Goal: Information Seeking & Learning: Check status

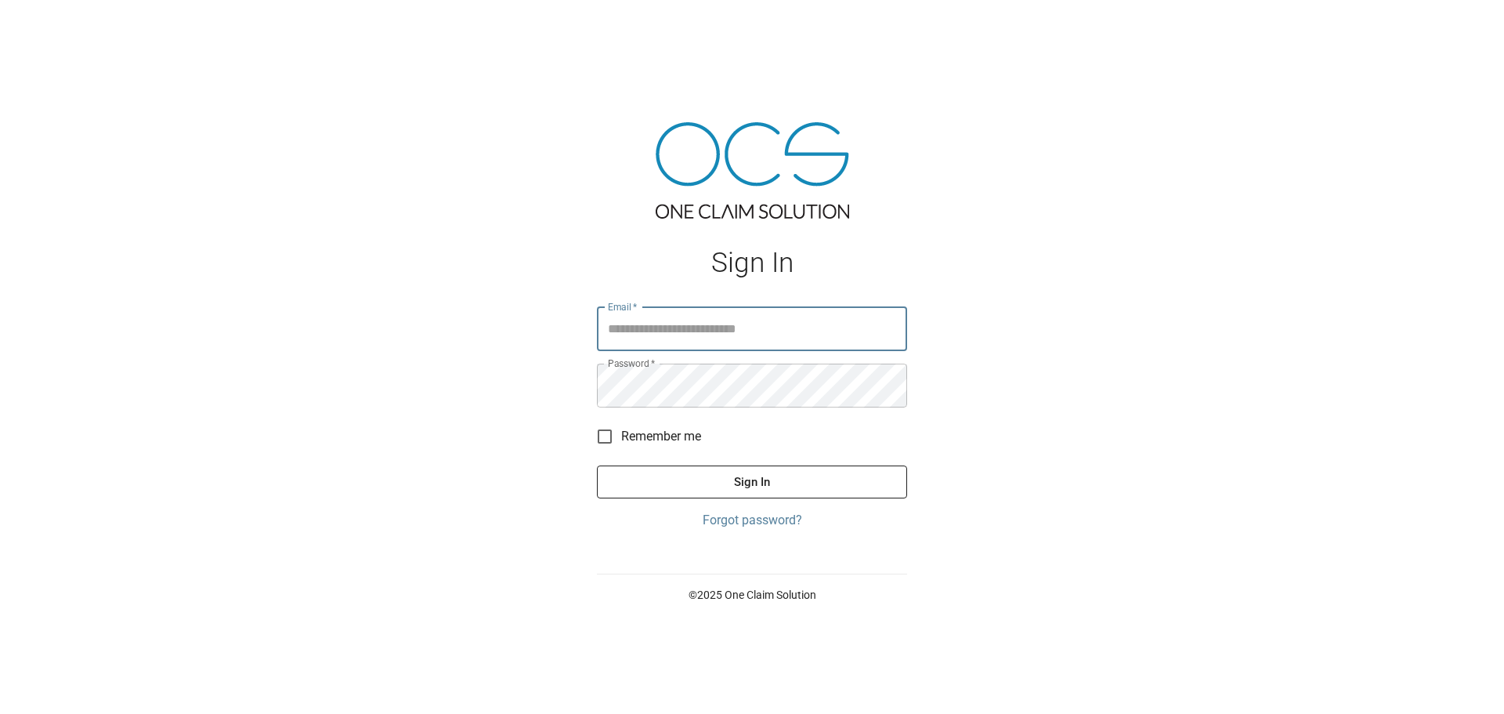
drag, startPoint x: 0, startPoint y: 0, endPoint x: 840, endPoint y: 320, distance: 898.7
click at [840, 320] on input "Email   *" at bounding box center [752, 329] width 310 height 44
type input "**********"
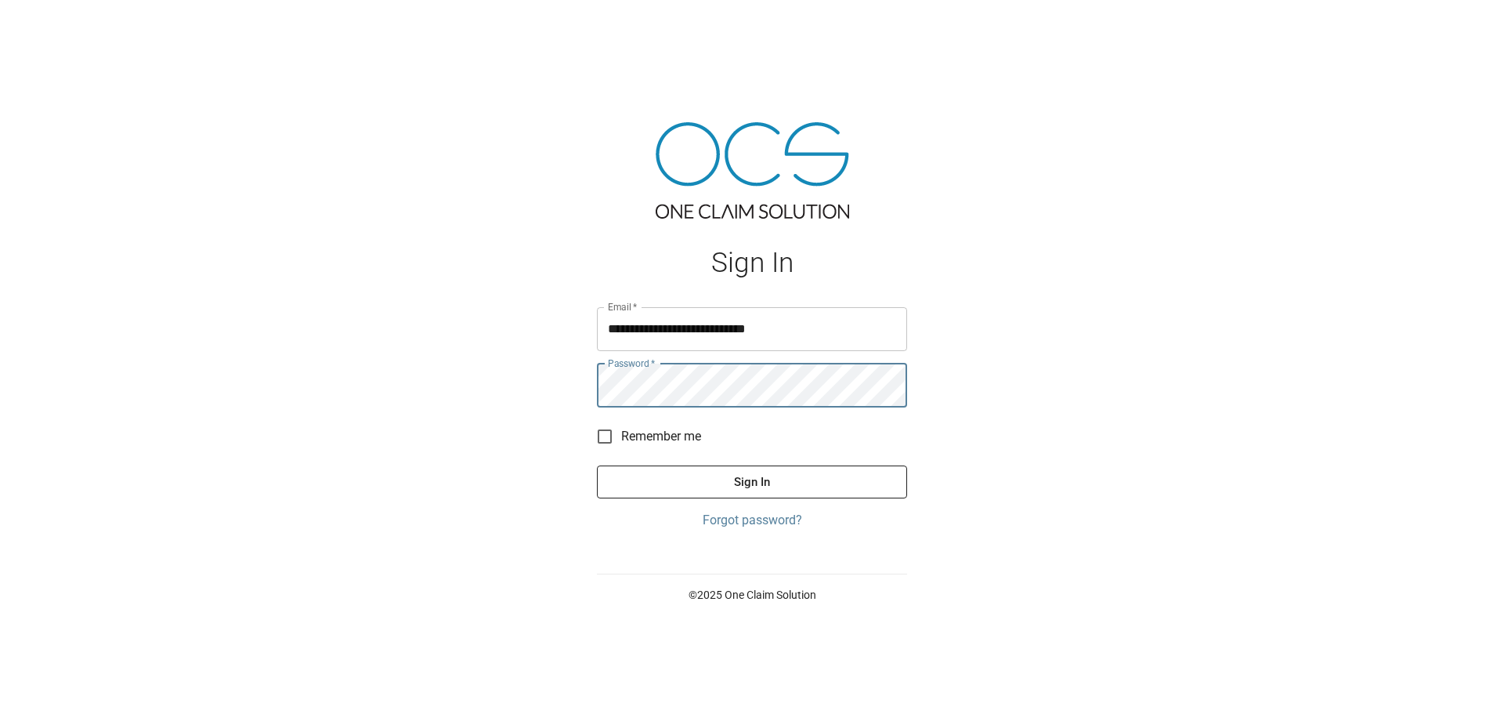
click at [819, 491] on button "Sign In" at bounding box center [752, 481] width 310 height 33
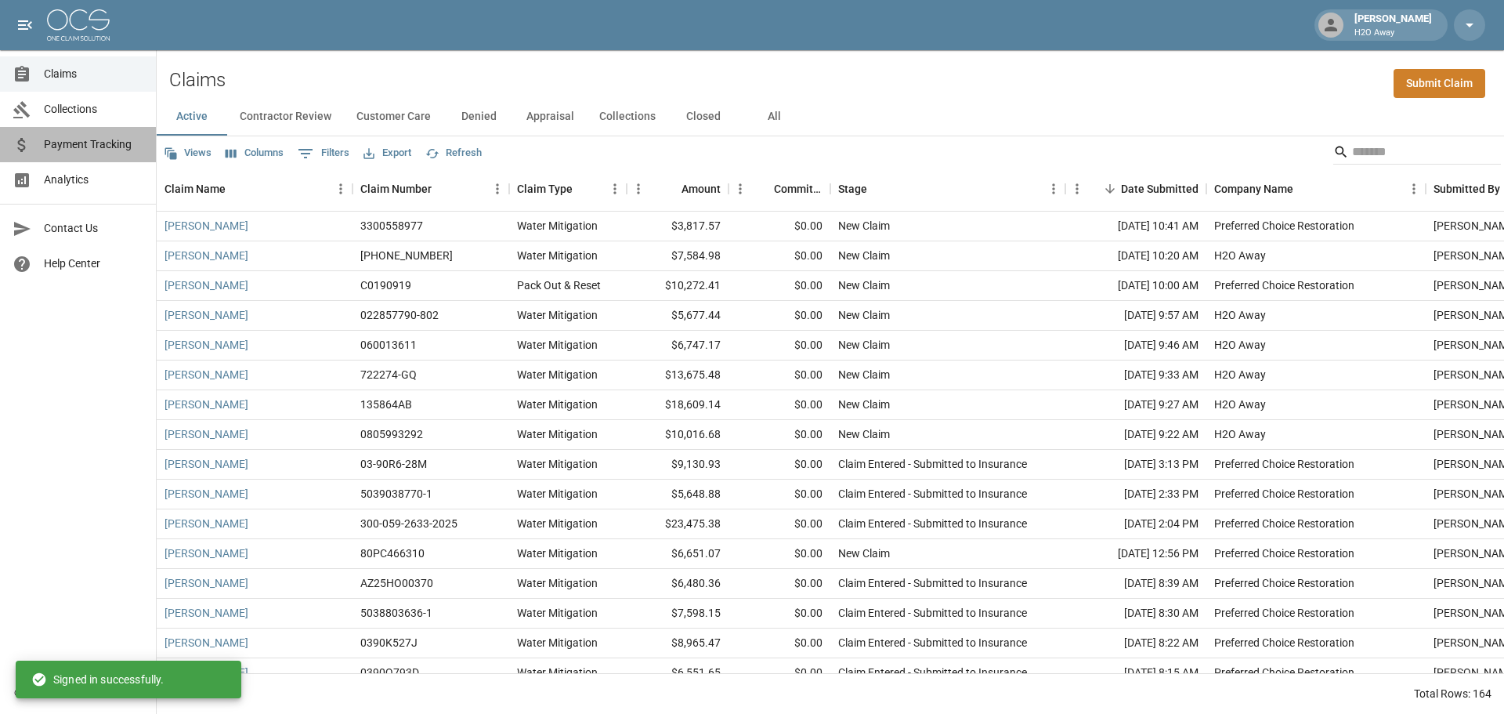
click at [91, 149] on span "Payment Tracking" at bounding box center [93, 144] width 99 height 16
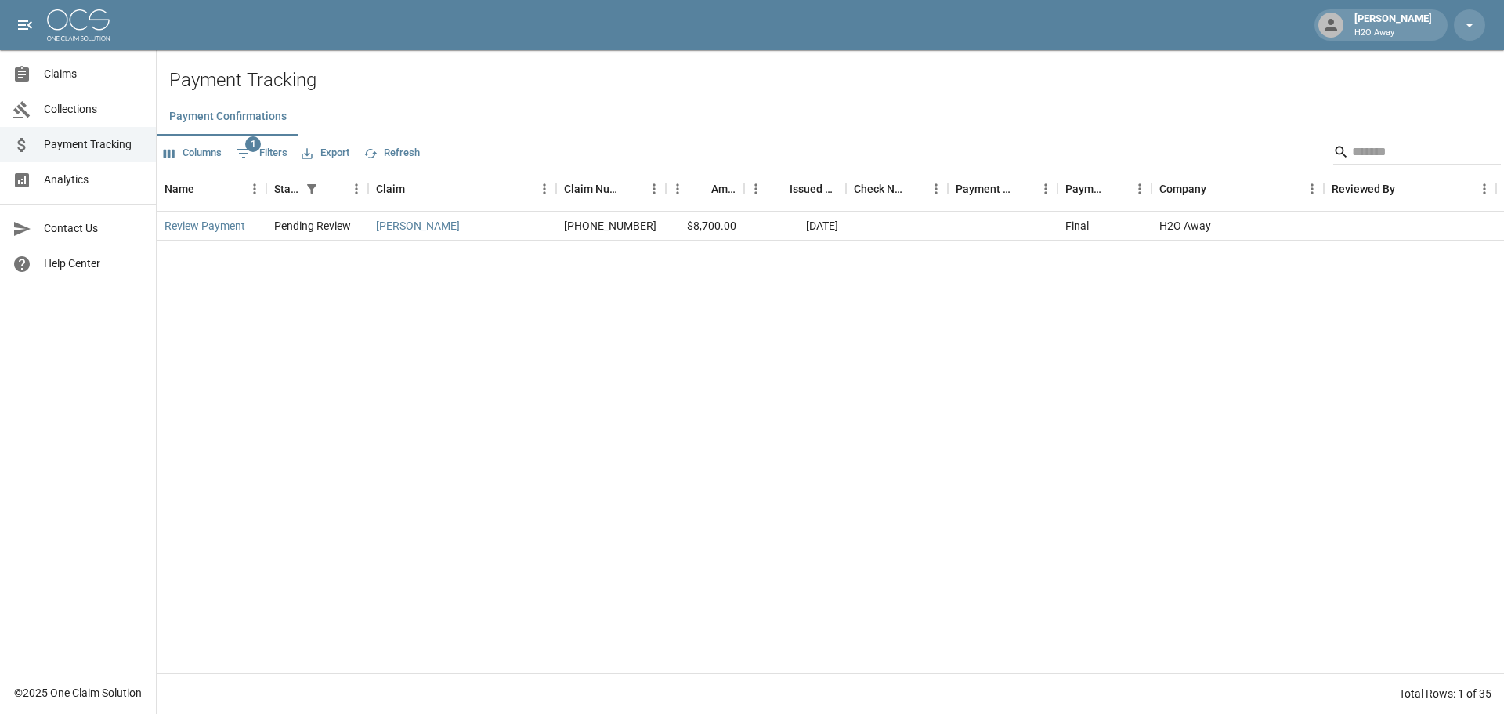
click at [78, 174] on span "Analytics" at bounding box center [93, 180] width 99 height 16
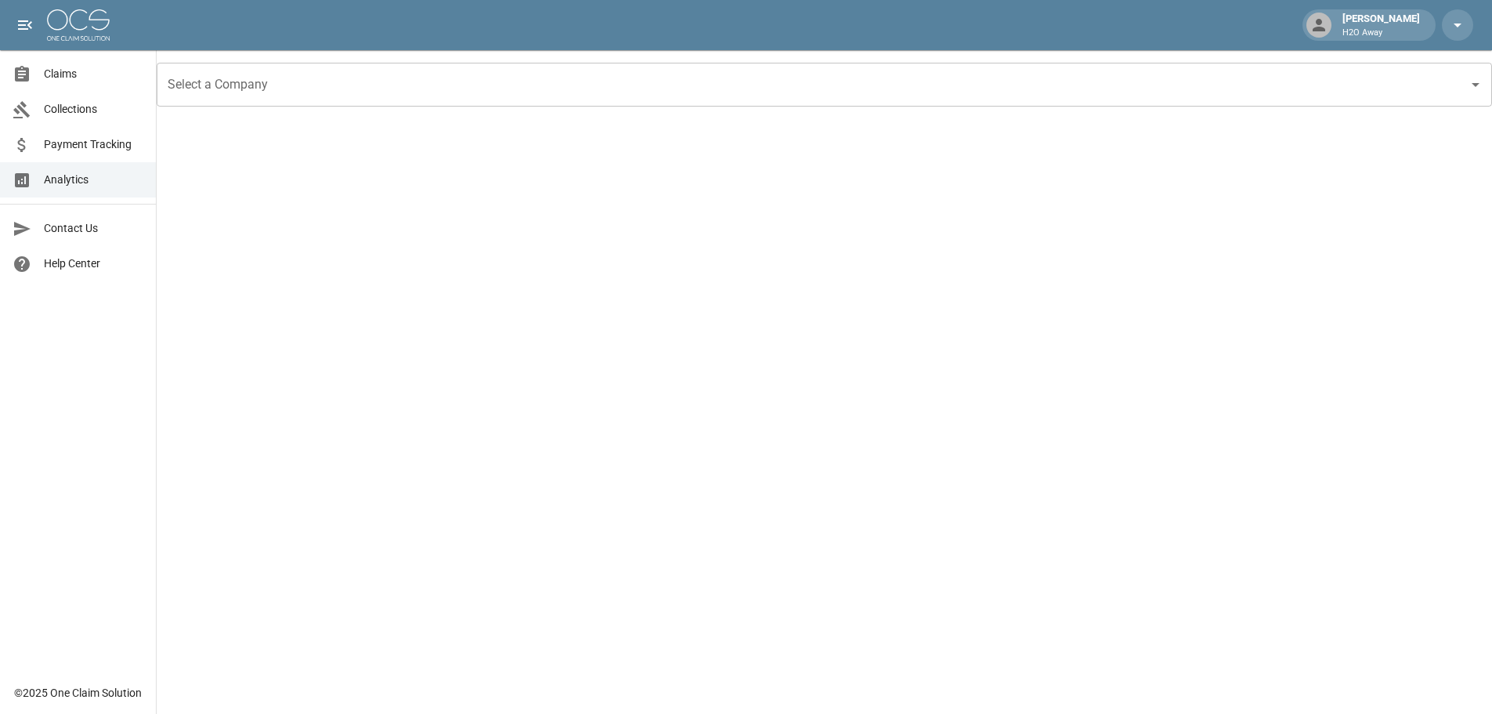
click at [1469, 90] on icon "Open" at bounding box center [1475, 84] width 19 height 19
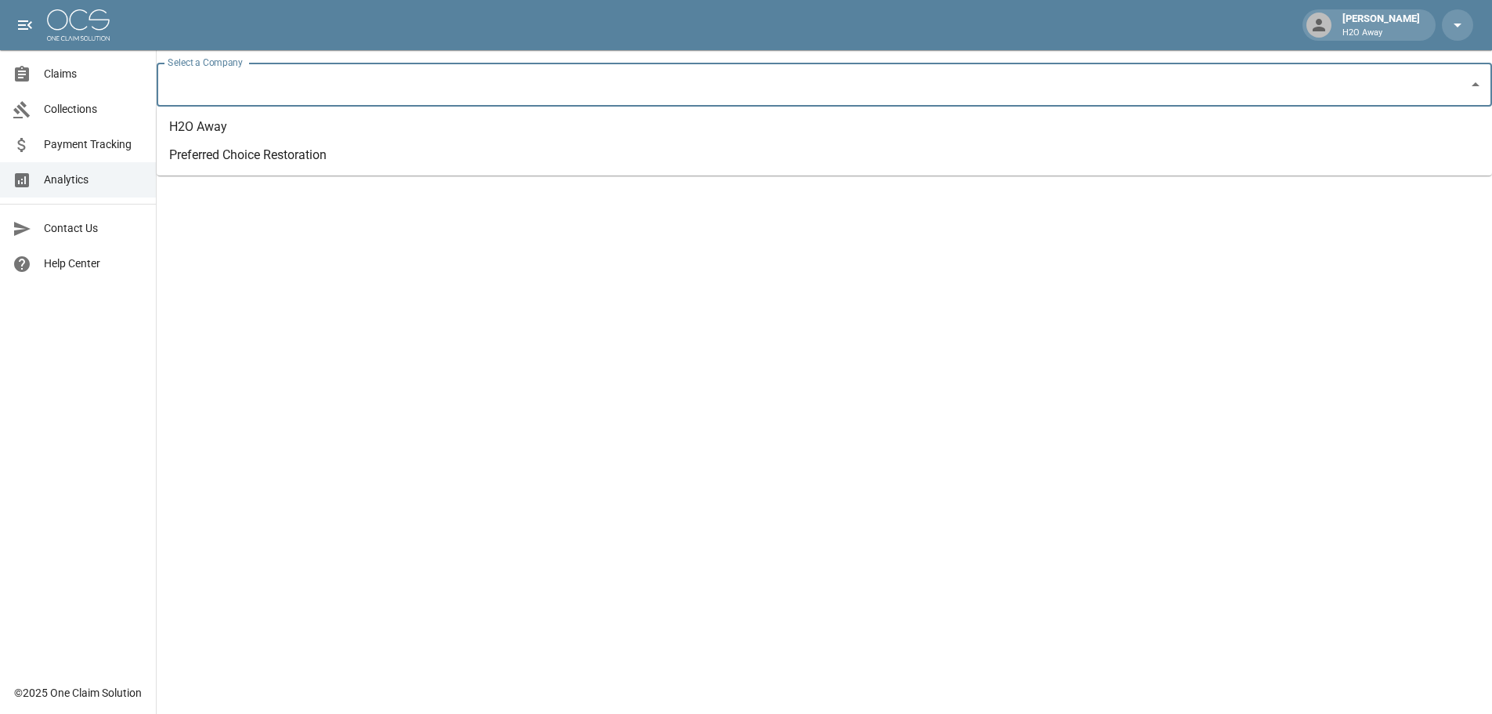
click at [267, 133] on li "H2O Away" at bounding box center [824, 127] width 1335 height 28
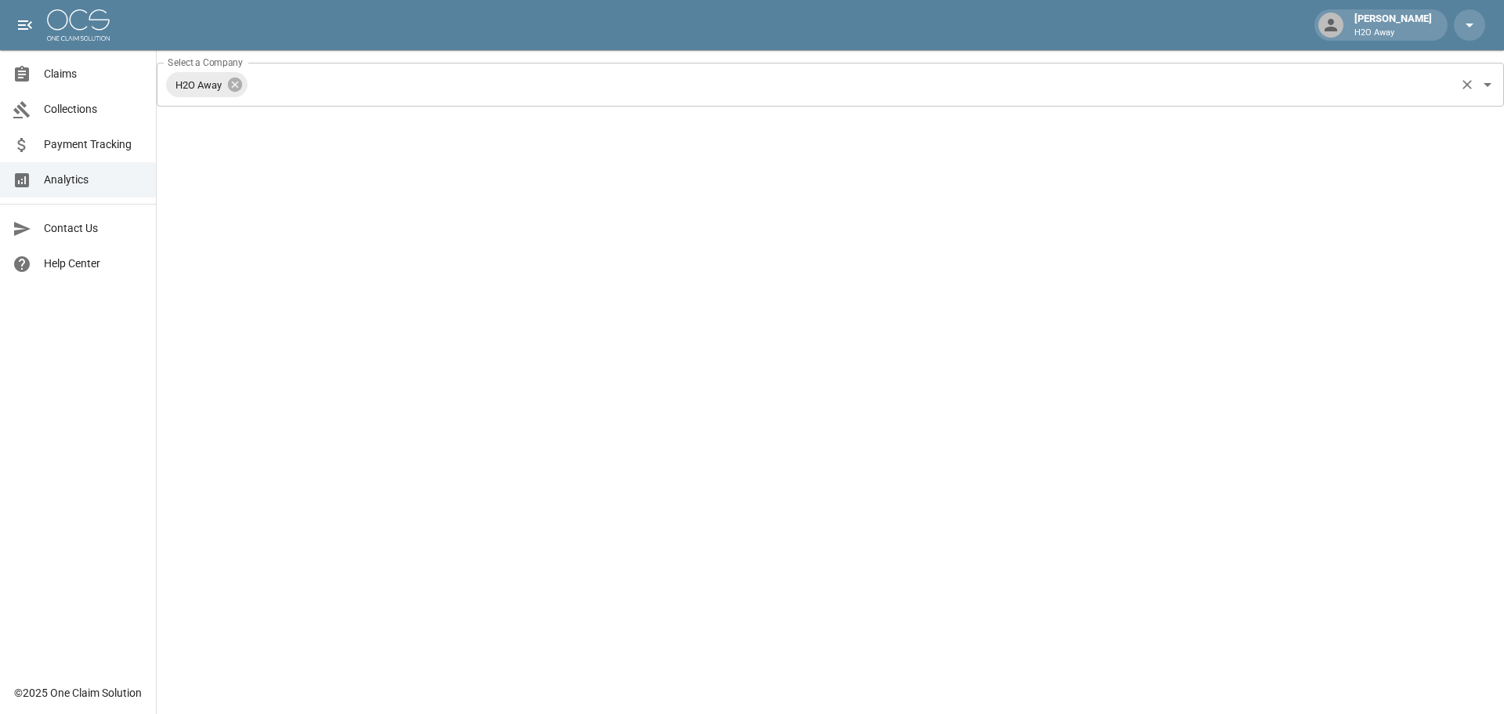
click at [1493, 88] on icon "Open" at bounding box center [1487, 84] width 19 height 19
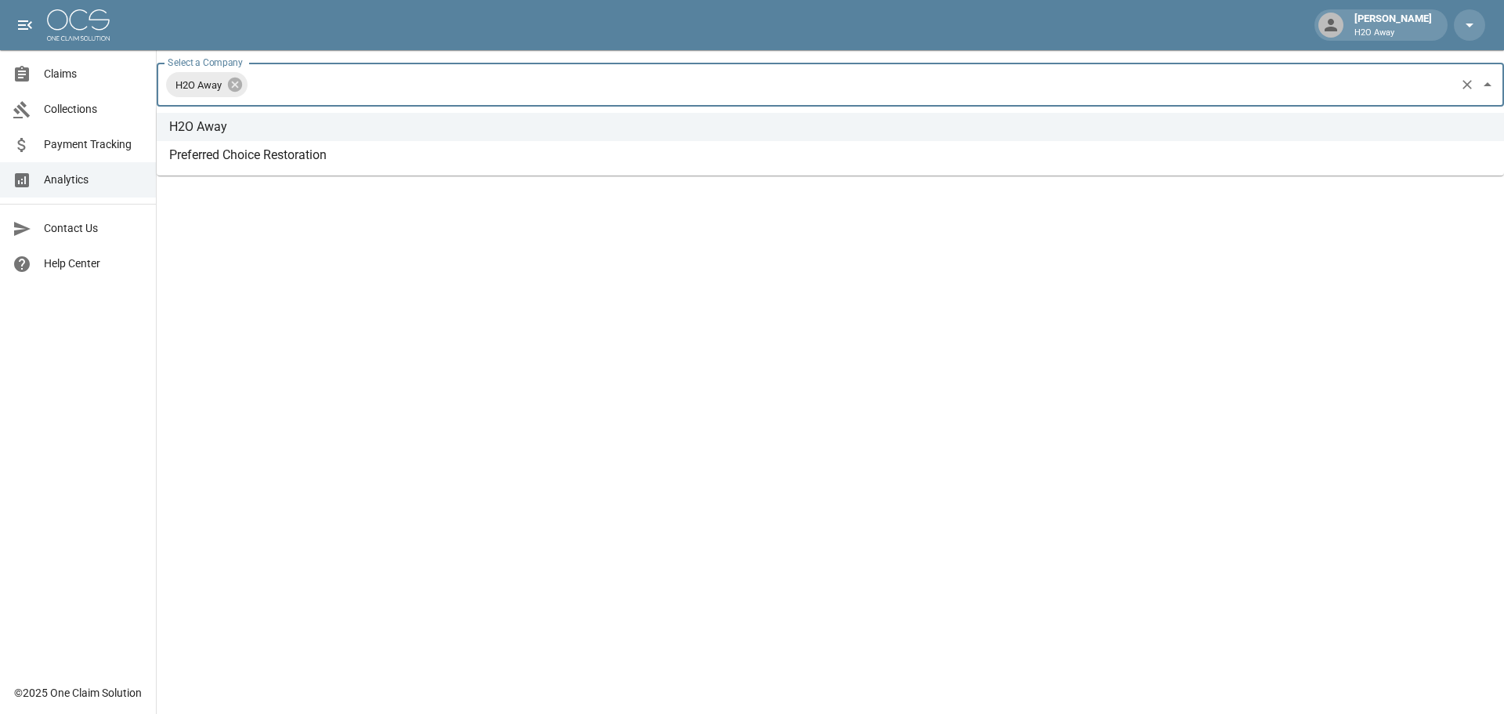
click at [340, 142] on li "Preferred Choice Restoration" at bounding box center [830, 155] width 1347 height 28
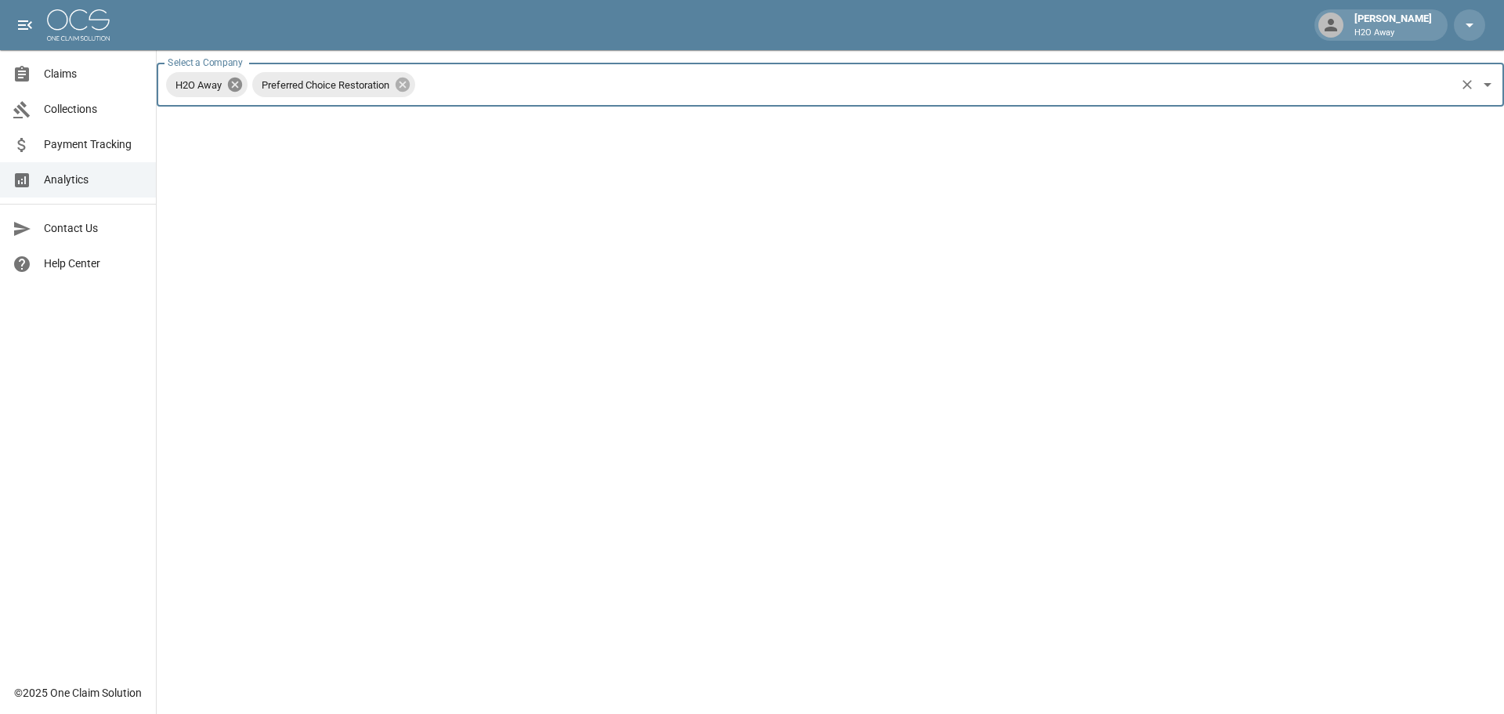
click at [234, 81] on icon at bounding box center [235, 85] width 14 height 14
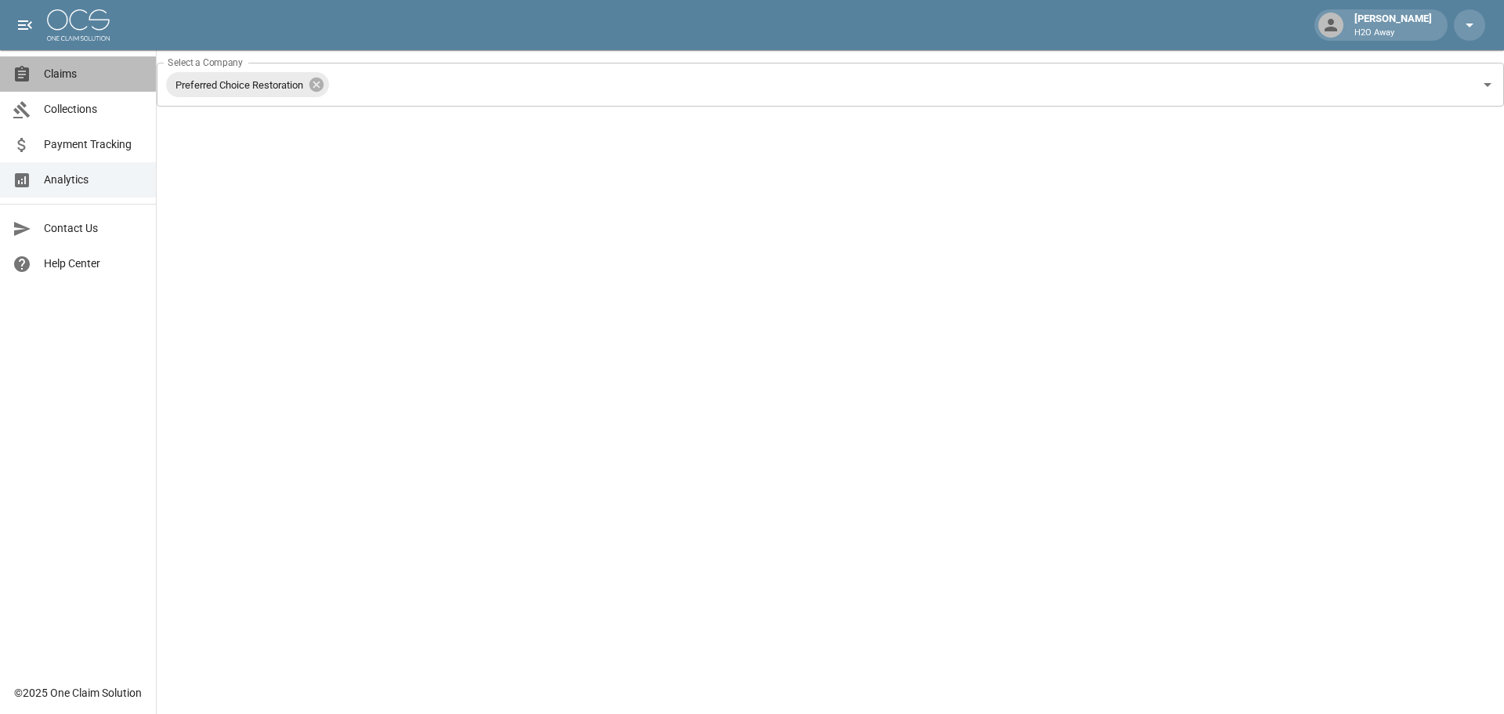
click at [64, 79] on span "Claims" at bounding box center [93, 74] width 99 height 16
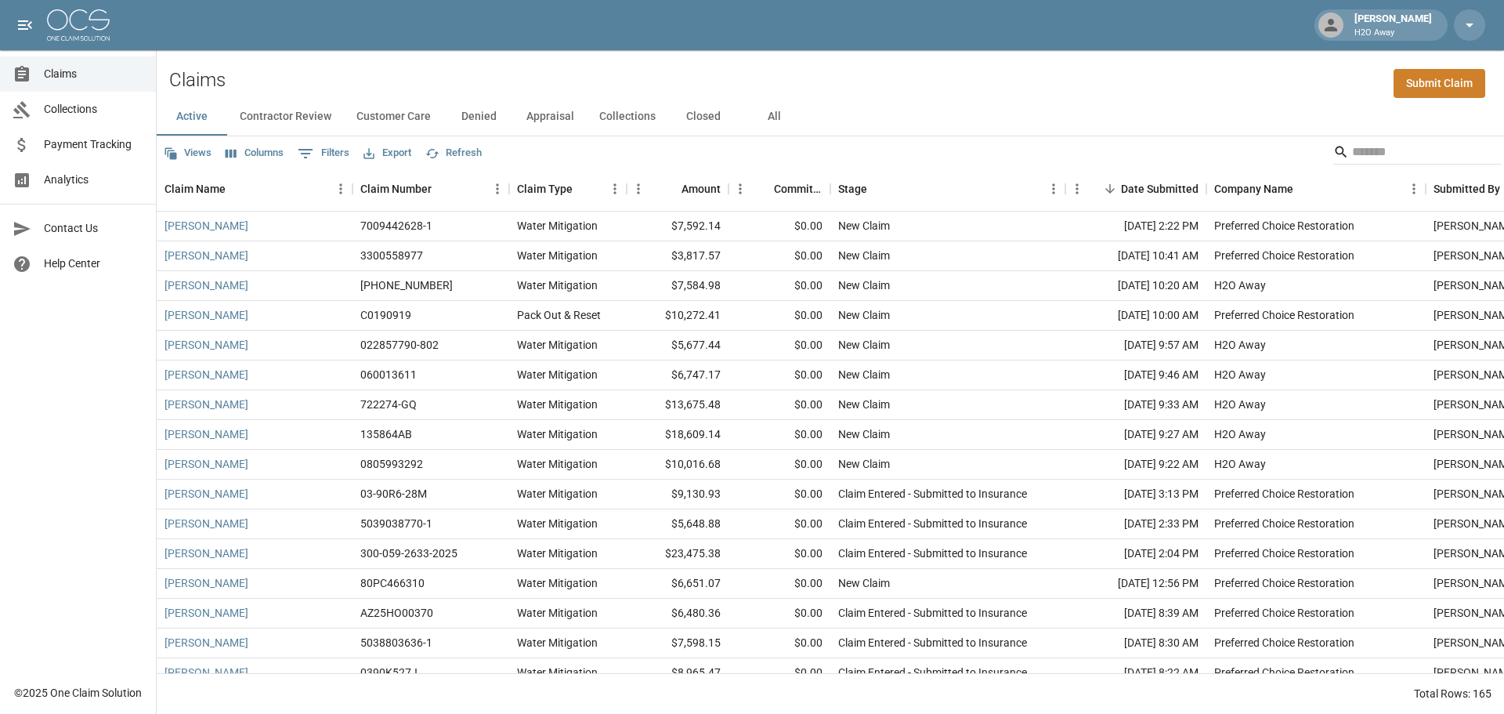
click at [60, 120] on link "Collections" at bounding box center [78, 109] width 156 height 35
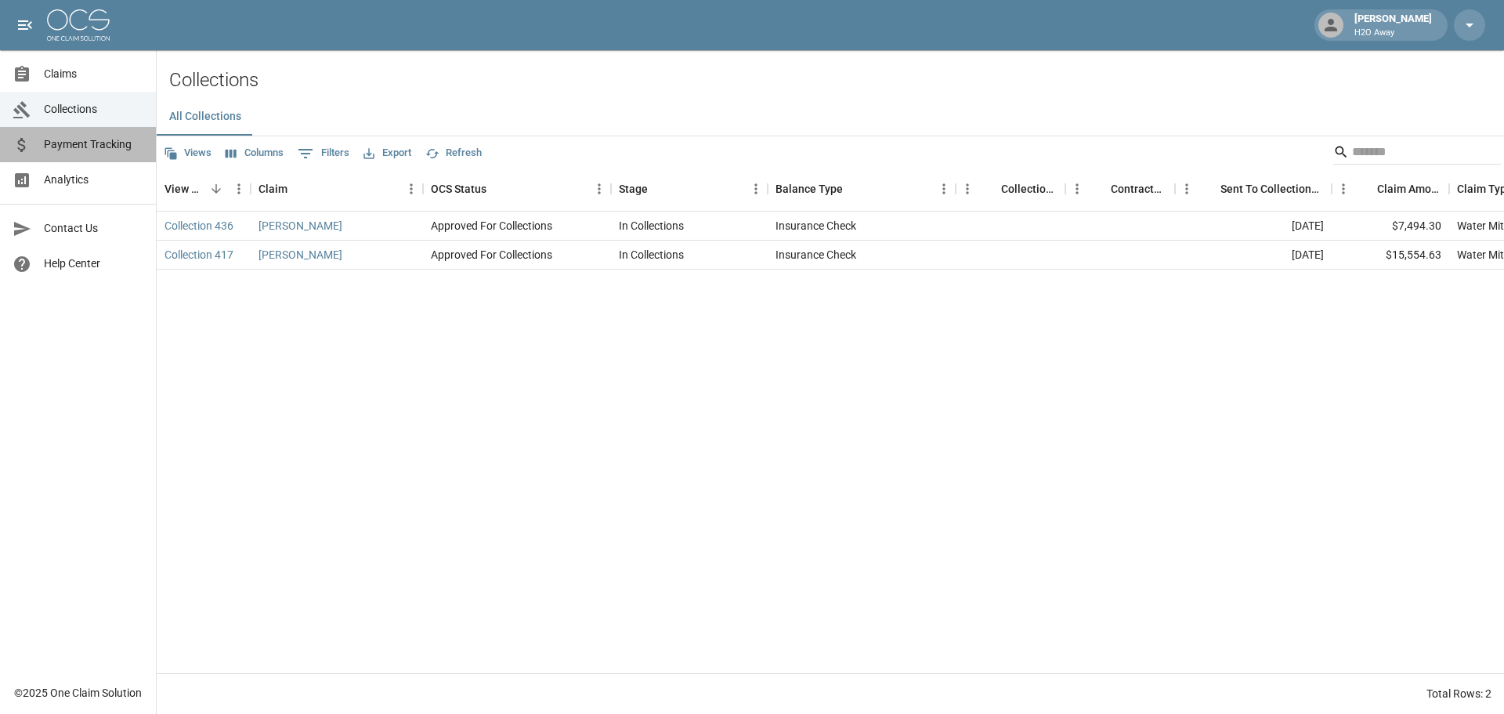
click at [69, 145] on span "Payment Tracking" at bounding box center [93, 144] width 99 height 16
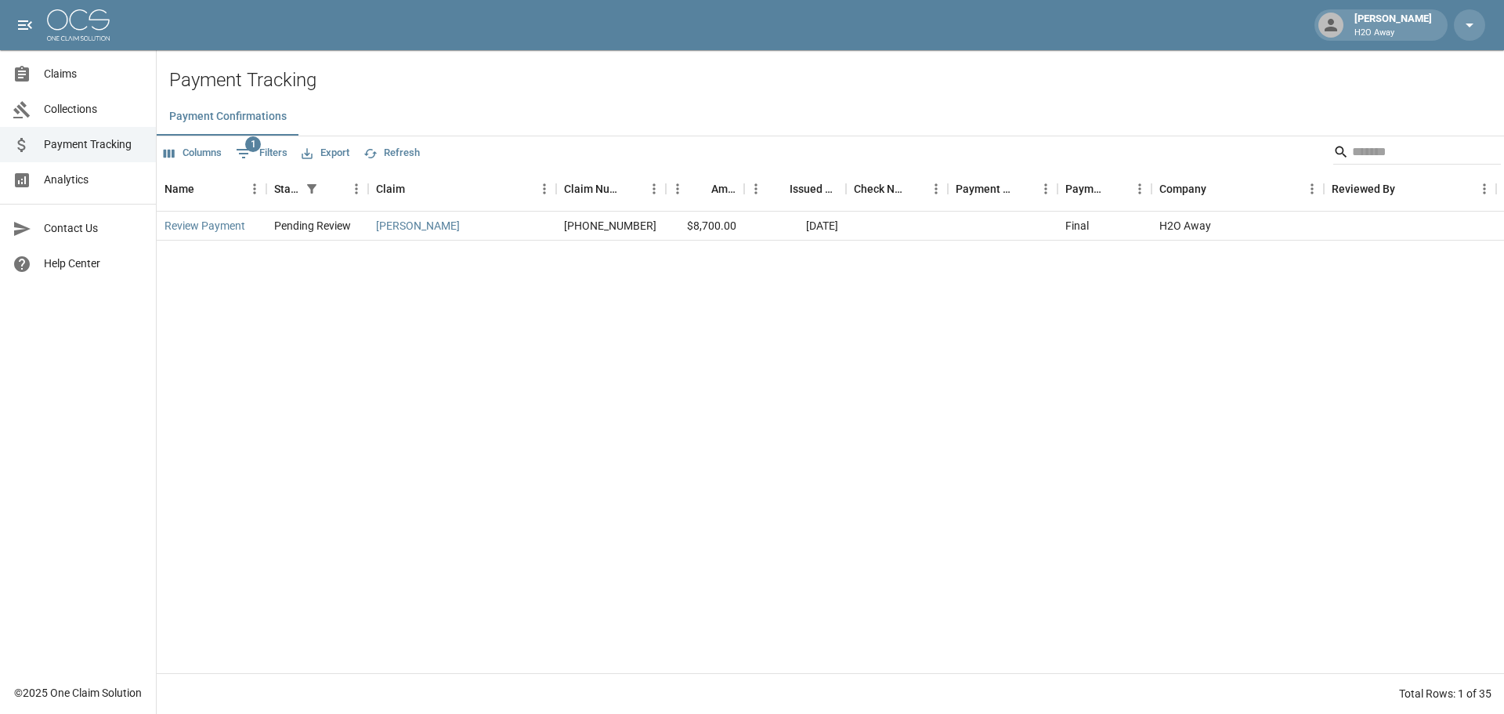
click at [76, 190] on link "Analytics" at bounding box center [78, 179] width 156 height 35
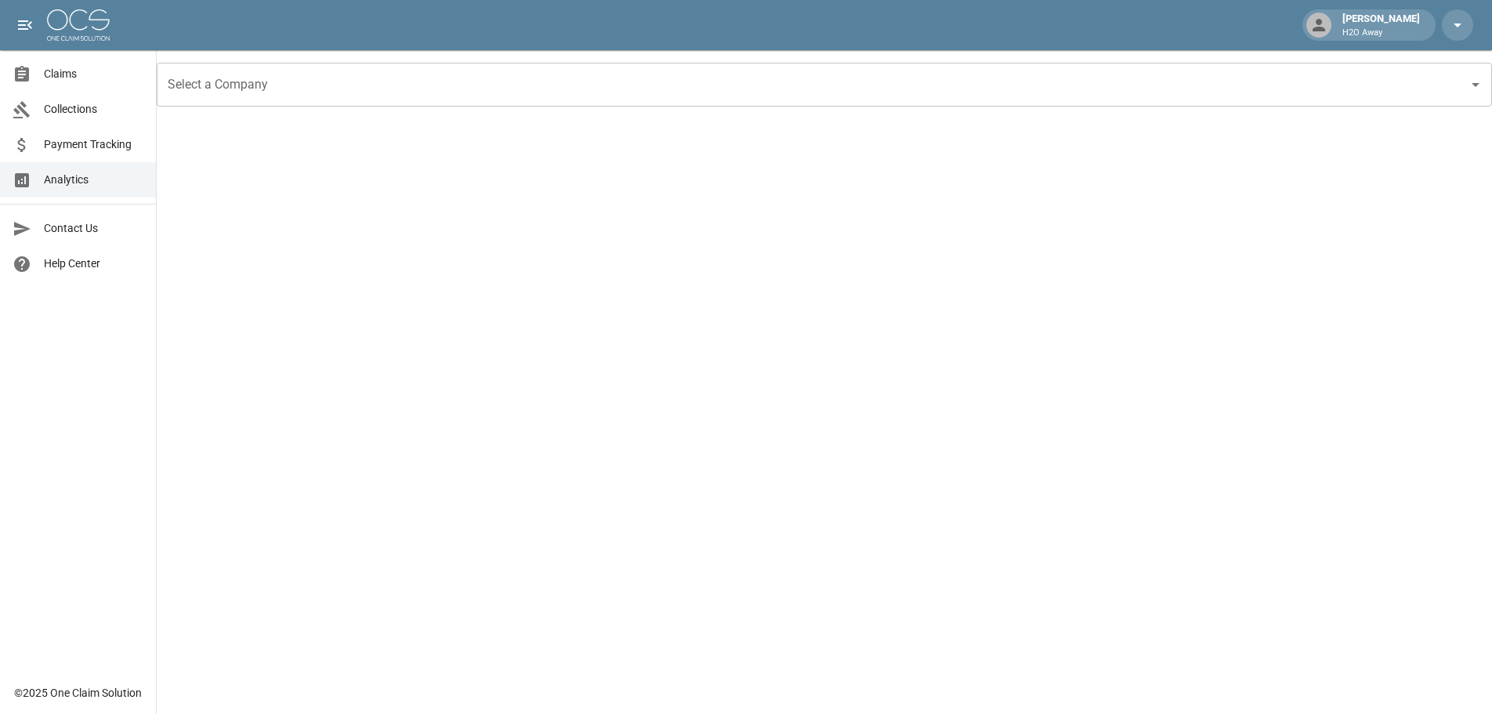
click at [381, 96] on input "Select a Company" at bounding box center [813, 85] width 1298 height 30
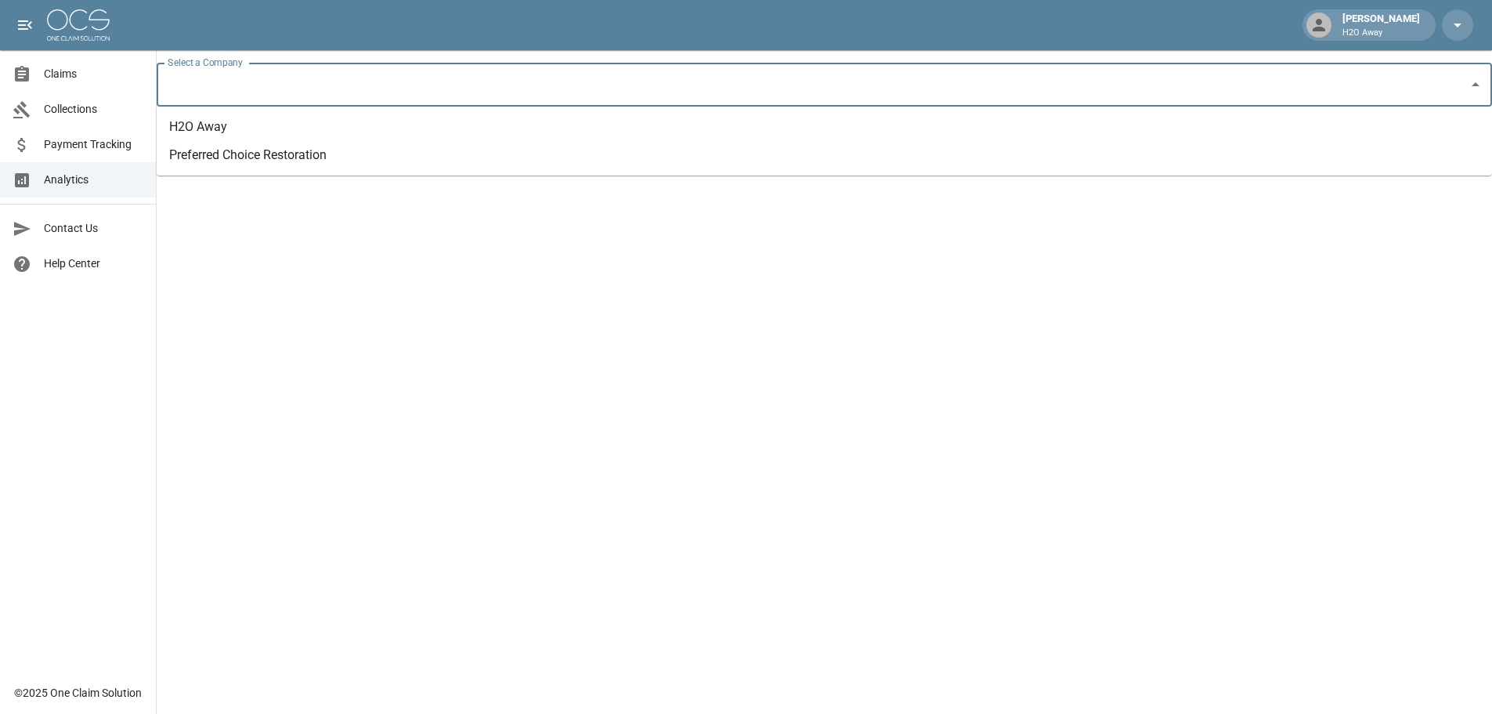
click at [361, 159] on li "Preferred Choice Restoration" at bounding box center [824, 155] width 1335 height 28
